Goal: Find specific page/section: Find specific page/section

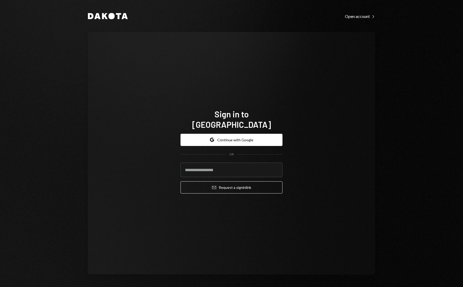
click at [228, 134] on button "Google Continue with Google" at bounding box center [231, 140] width 102 height 12
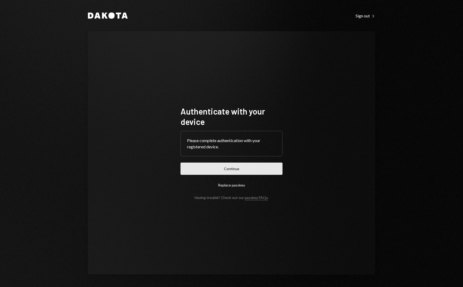
click at [202, 169] on button "Continue" at bounding box center [231, 169] width 102 height 12
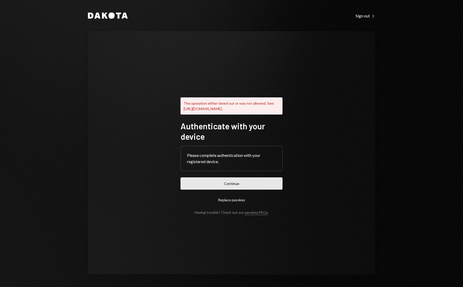
click at [208, 188] on button "Continue" at bounding box center [231, 184] width 102 height 12
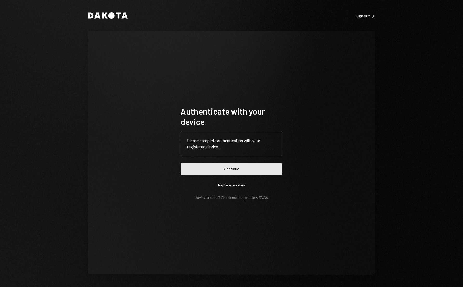
click at [219, 173] on button "Continue" at bounding box center [231, 169] width 102 height 12
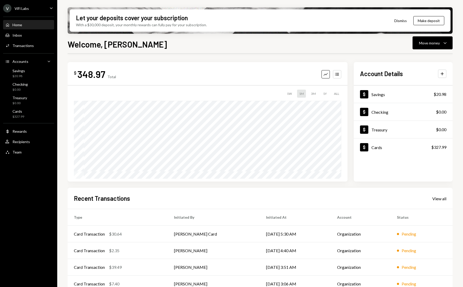
scroll to position [26, 0]
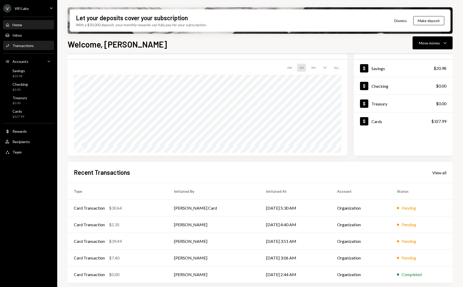
click at [17, 47] on div "Transactions" at bounding box center [22, 45] width 21 height 4
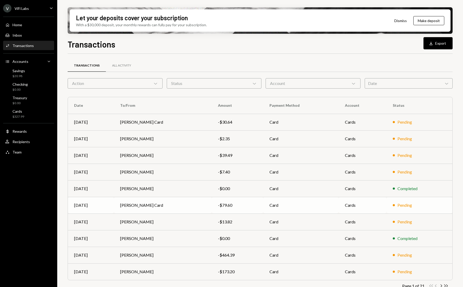
scroll to position [9, 0]
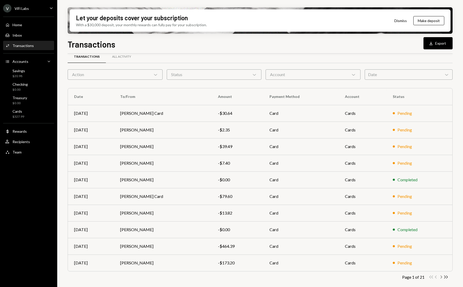
click at [441, 277] on icon "Chevron Right" at bounding box center [440, 277] width 5 height 5
click at [441, 277] on icon "button" at bounding box center [441, 277] width 2 height 3
click at [441, 278] on icon "button" at bounding box center [441, 277] width 2 height 3
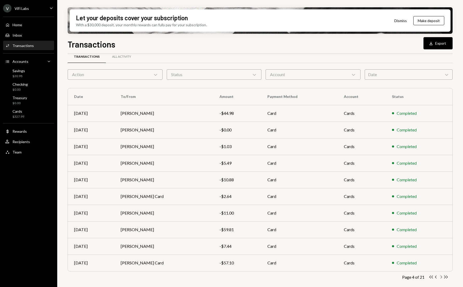
click at [441, 277] on icon "Chevron Right" at bounding box center [440, 277] width 5 height 5
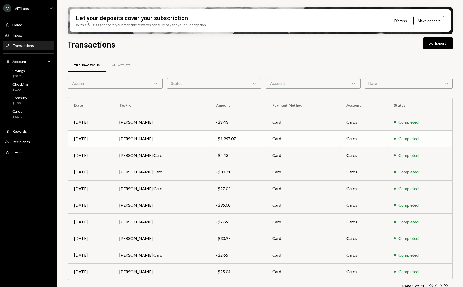
click at [154, 139] on td "Tony Olendo" at bounding box center [161, 138] width 96 height 17
